Goal: Check status: Check status

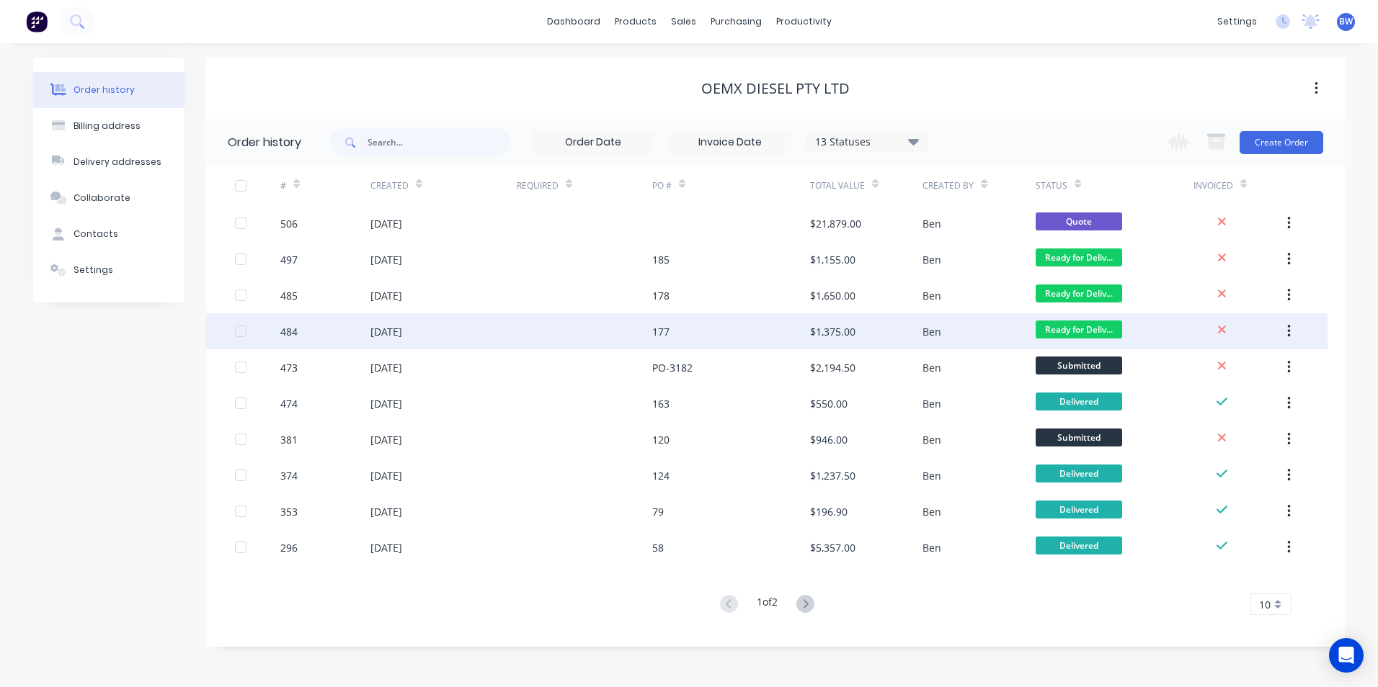
click at [433, 329] on div "[DATE]" at bounding box center [443, 331] width 146 height 36
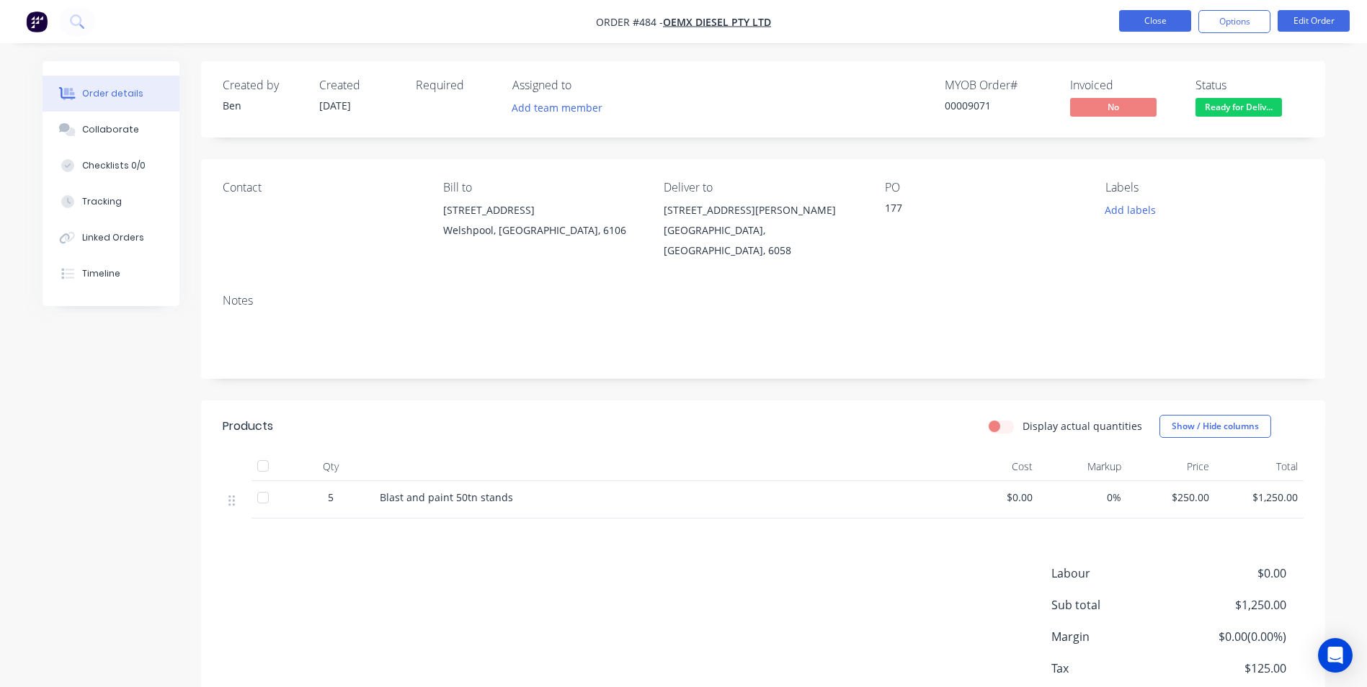
click at [1149, 17] on button "Close" at bounding box center [1155, 21] width 72 height 22
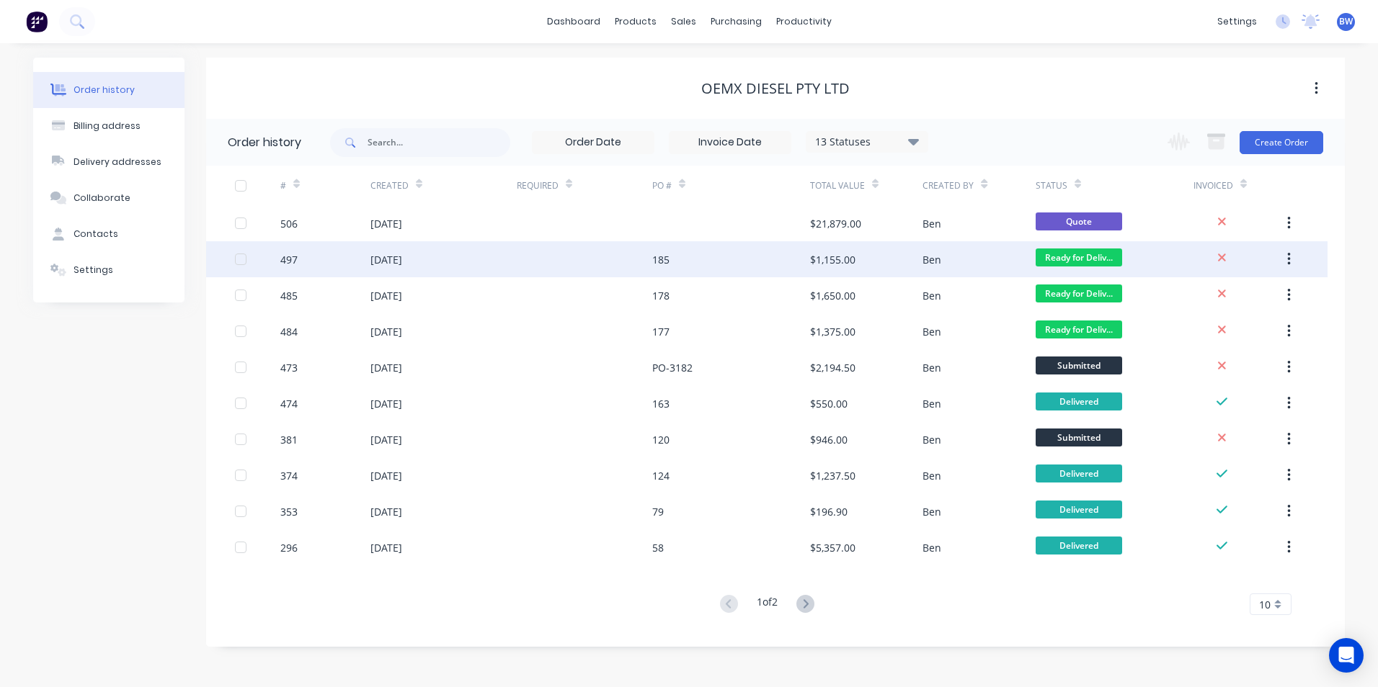
click at [431, 247] on div "[DATE]" at bounding box center [443, 259] width 146 height 36
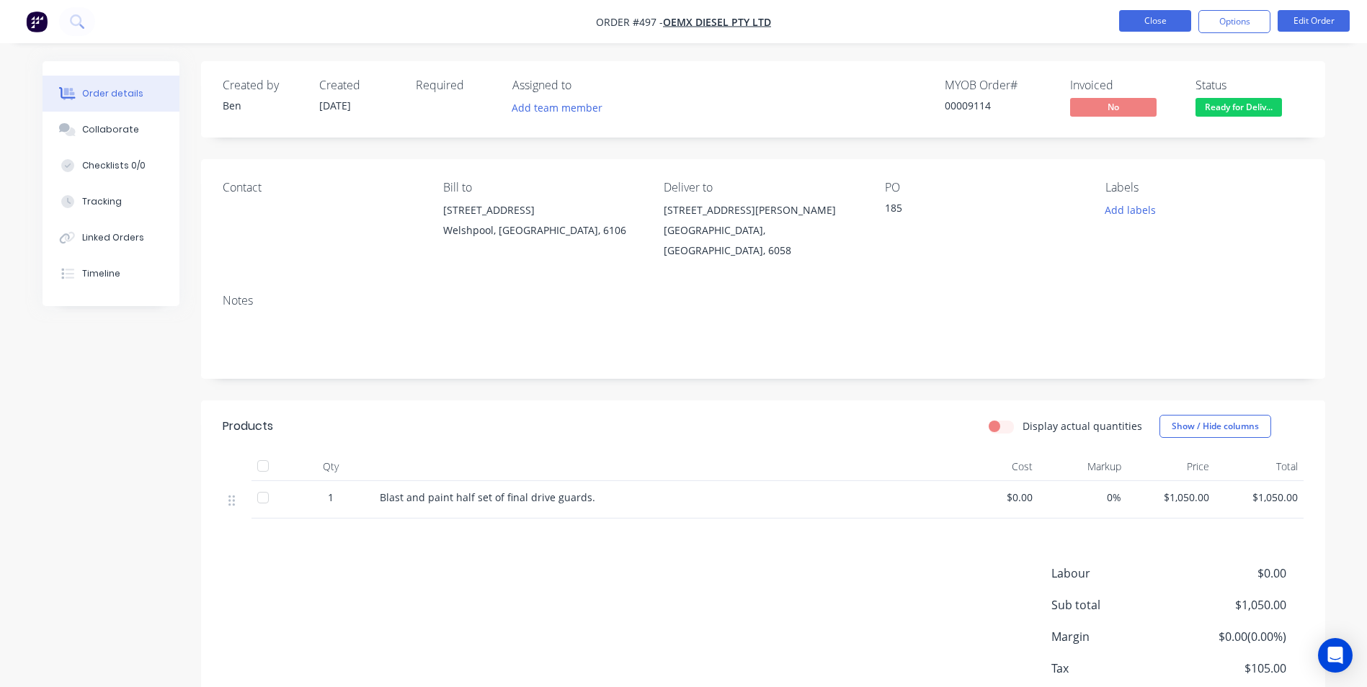
click at [1151, 29] on button "Close" at bounding box center [1155, 21] width 72 height 22
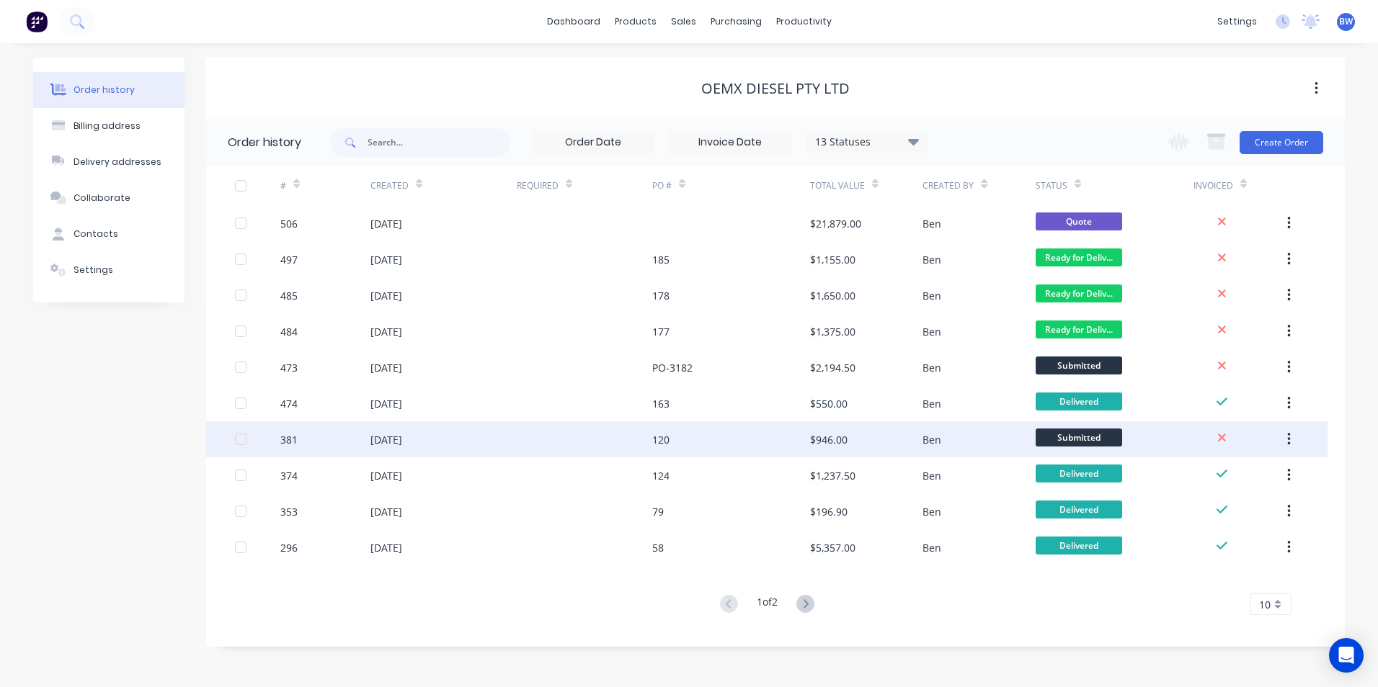
click at [626, 441] on div at bounding box center [584, 439] width 135 height 36
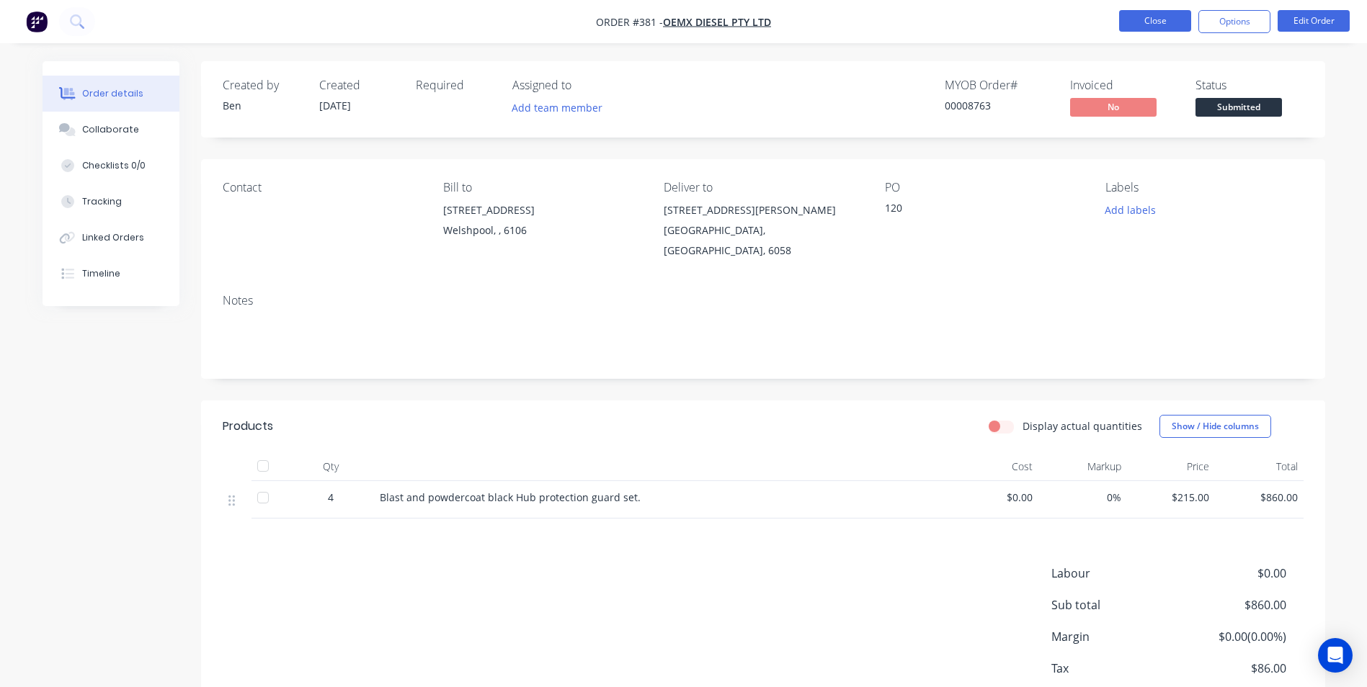
click at [1138, 22] on button "Close" at bounding box center [1155, 21] width 72 height 22
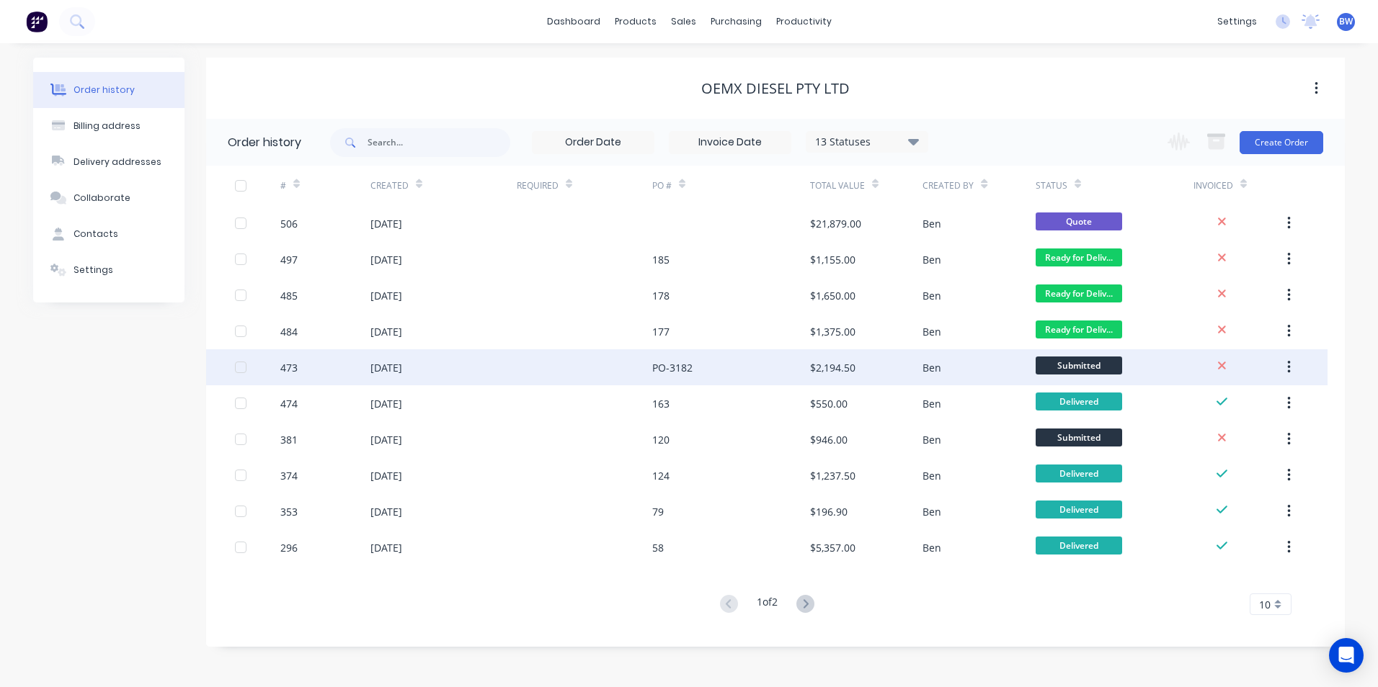
click at [660, 369] on div "PO-3182" at bounding box center [672, 367] width 40 height 15
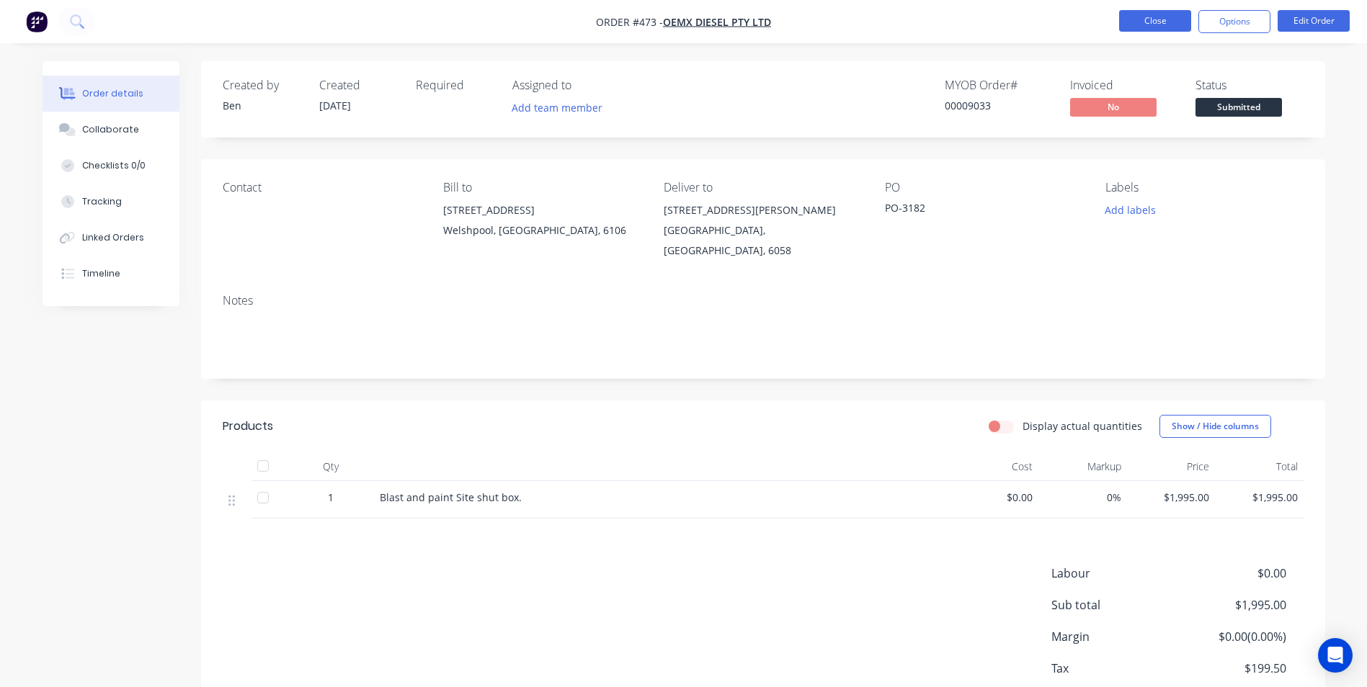
click at [1135, 25] on button "Close" at bounding box center [1155, 21] width 72 height 22
